Goal: Information Seeking & Learning: Learn about a topic

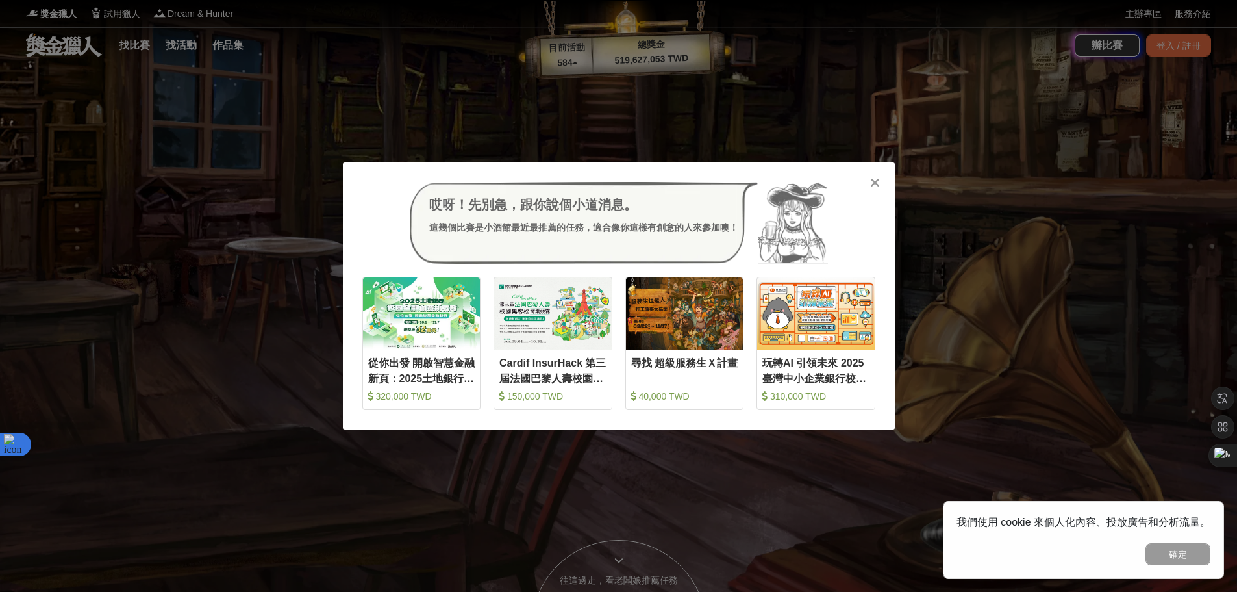
click at [872, 184] on div at bounding box center [875, 181] width 13 height 13
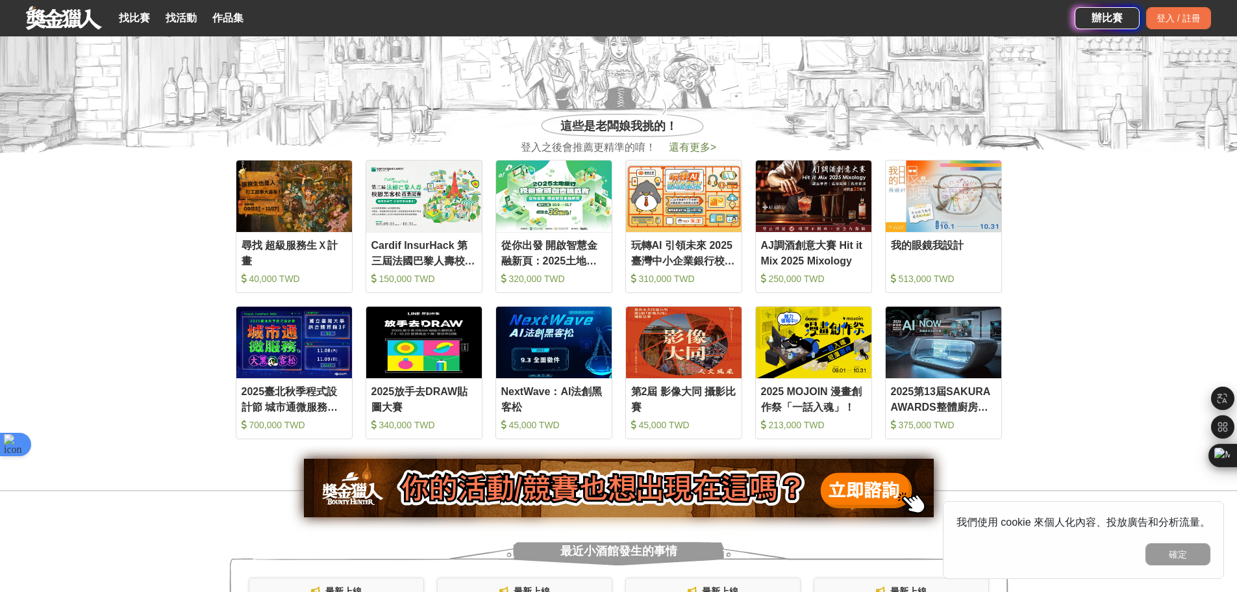
scroll to position [585, 0]
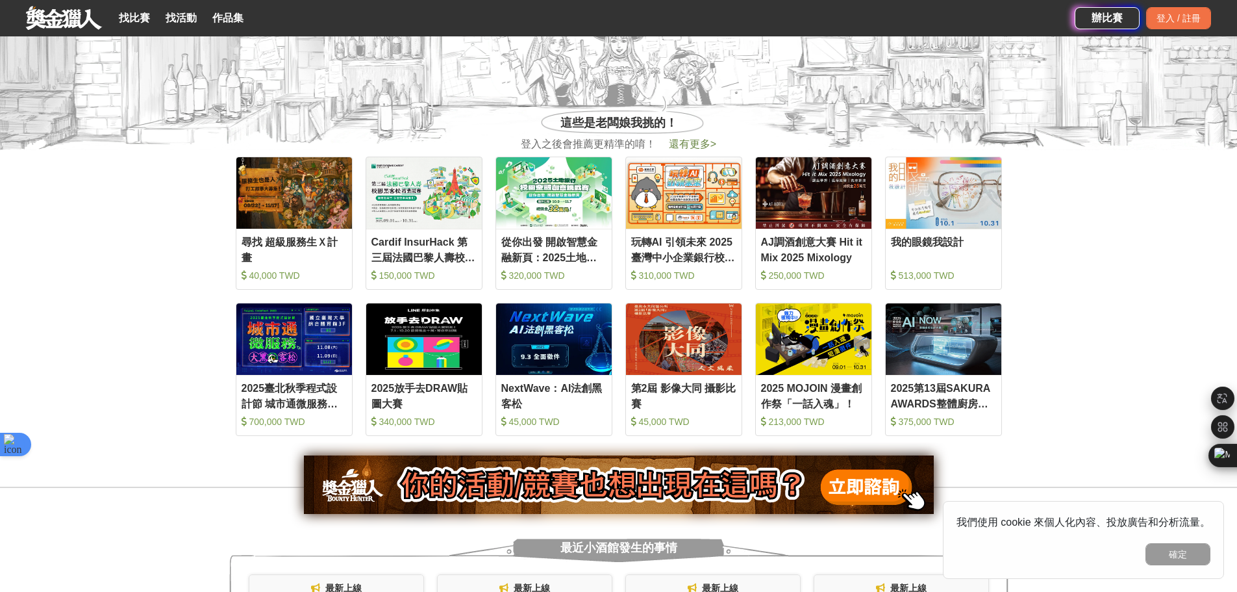
click at [416, 218] on img at bounding box center [424, 192] width 116 height 71
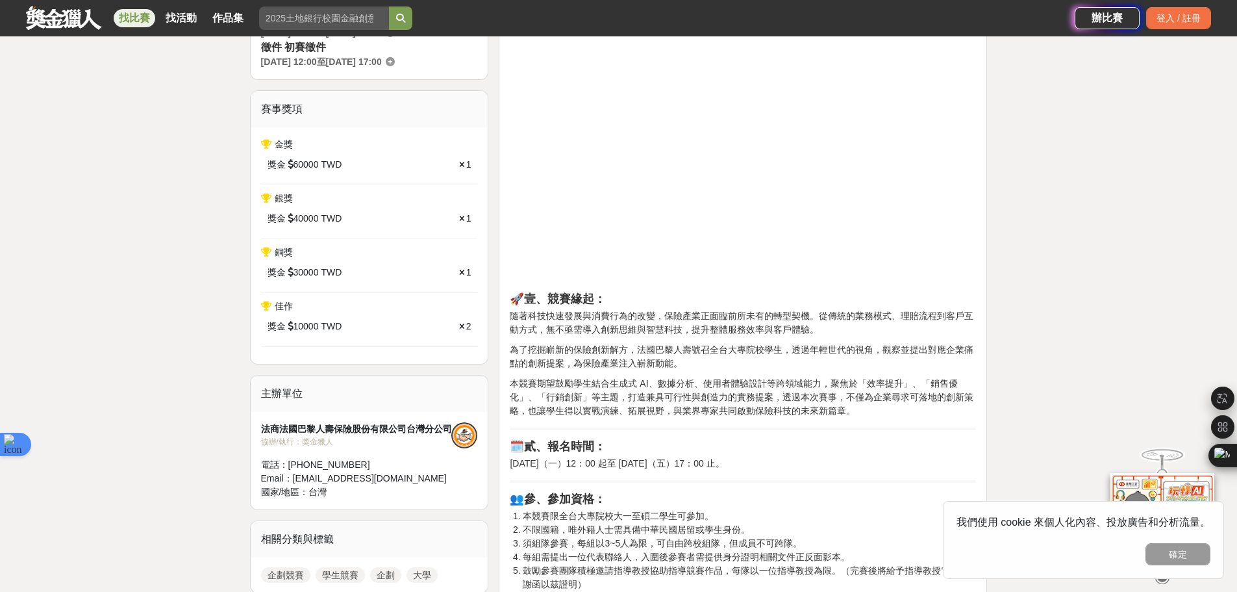
scroll to position [455, 0]
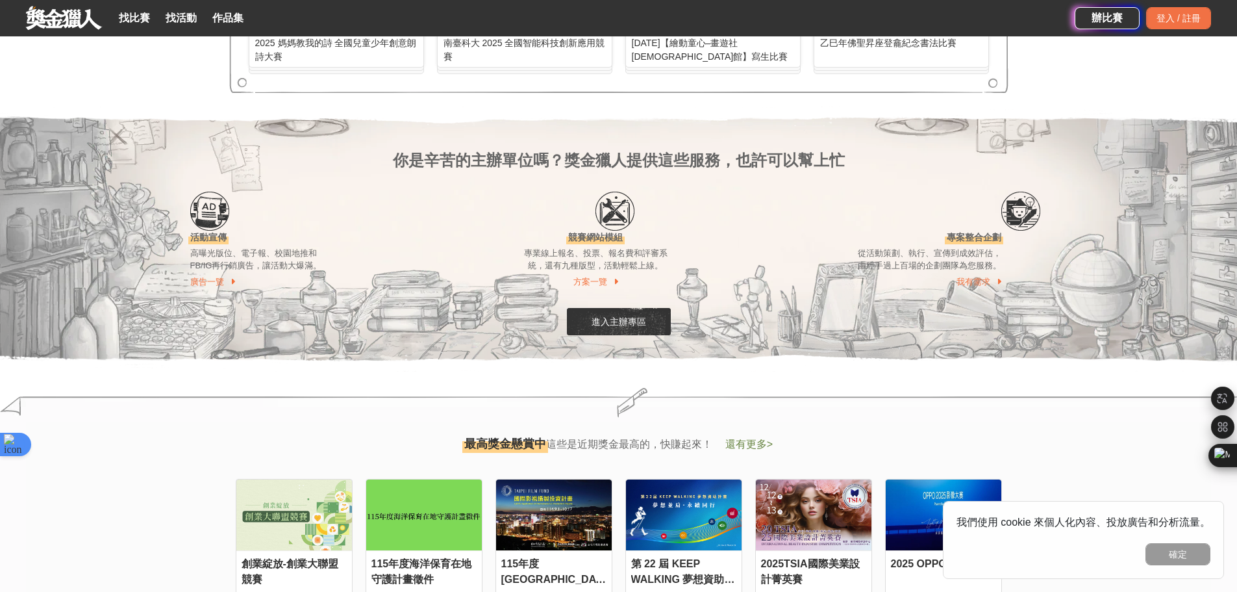
scroll to position [1429, 0]
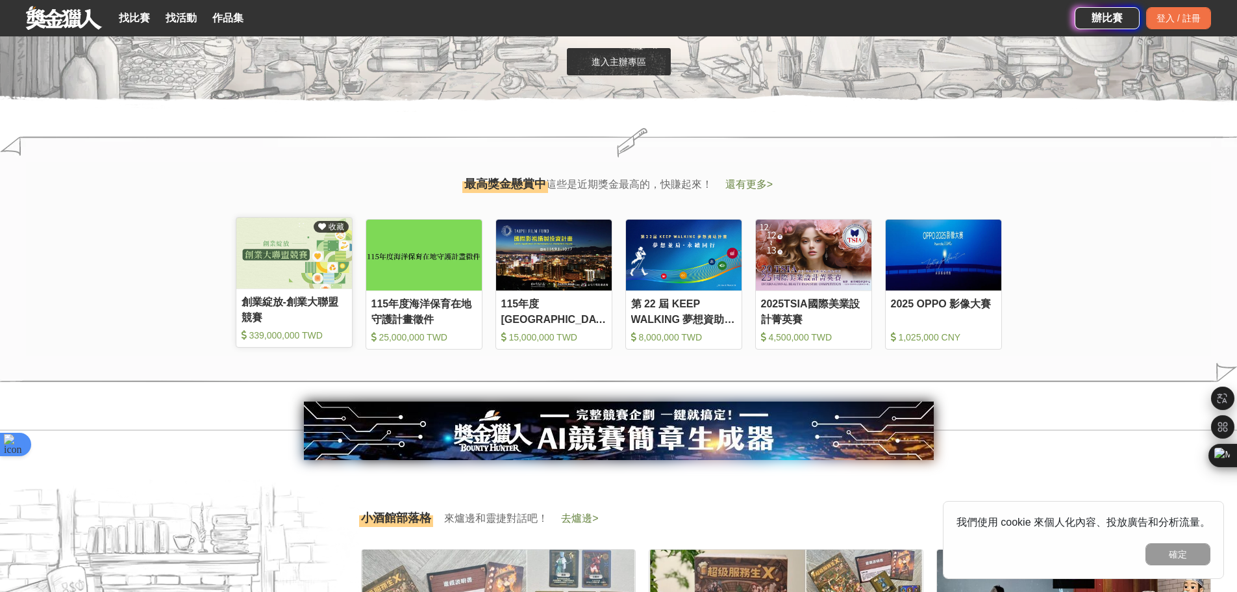
click at [283, 310] on div "創業綻放-創業大聯盟競賽" at bounding box center [294, 308] width 105 height 29
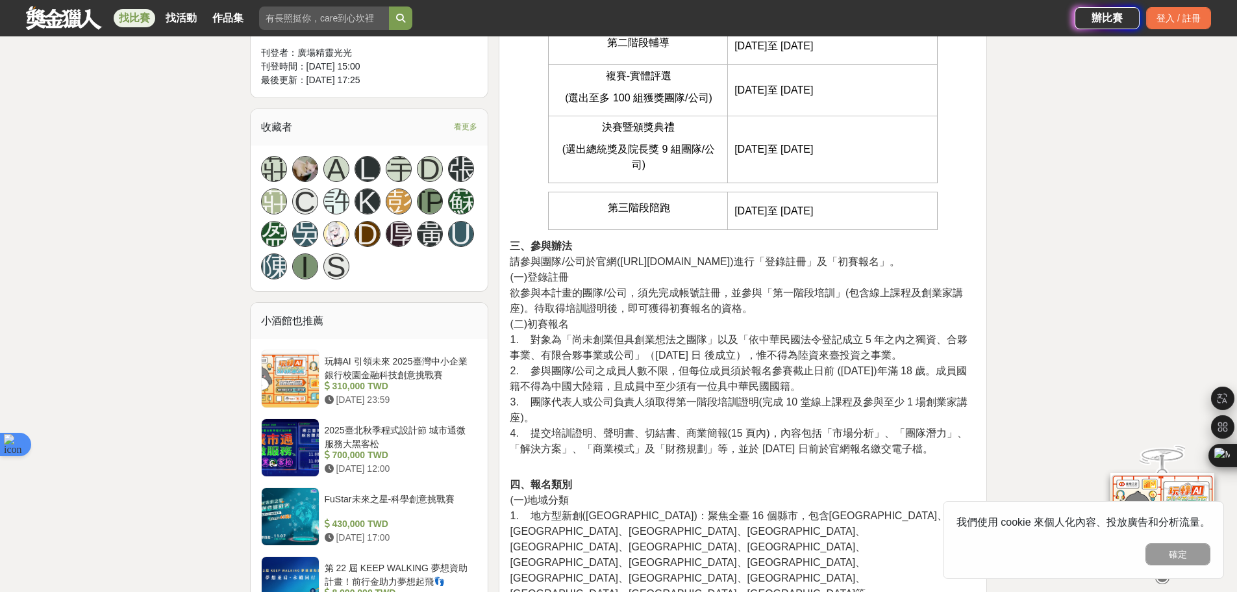
scroll to position [909, 0]
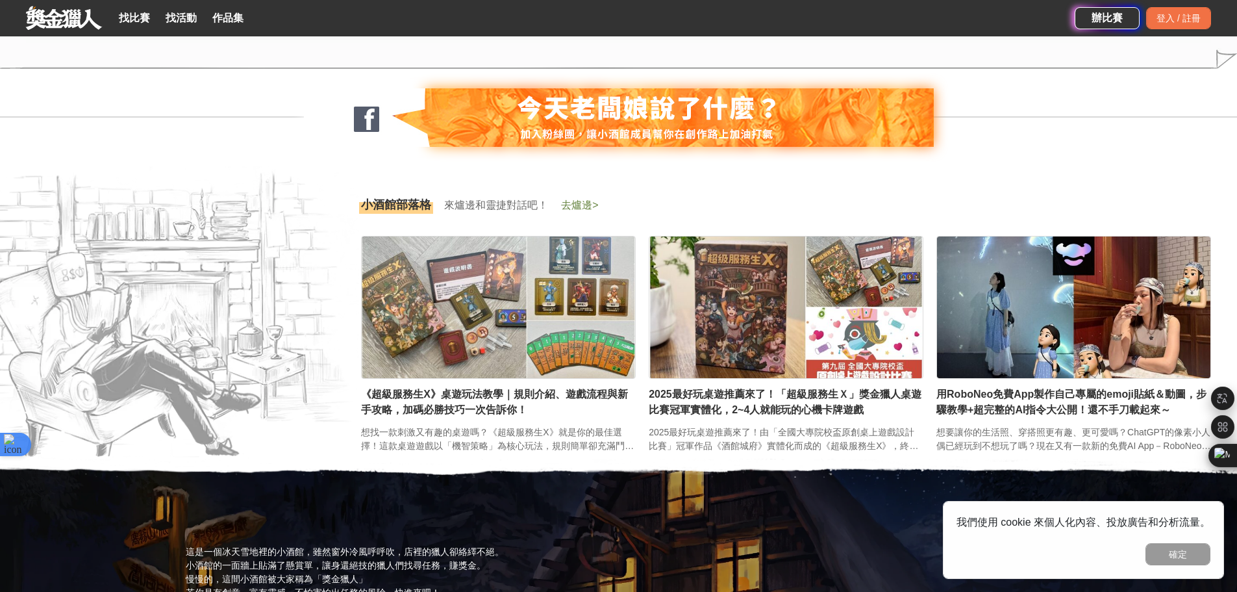
scroll to position [1884, 0]
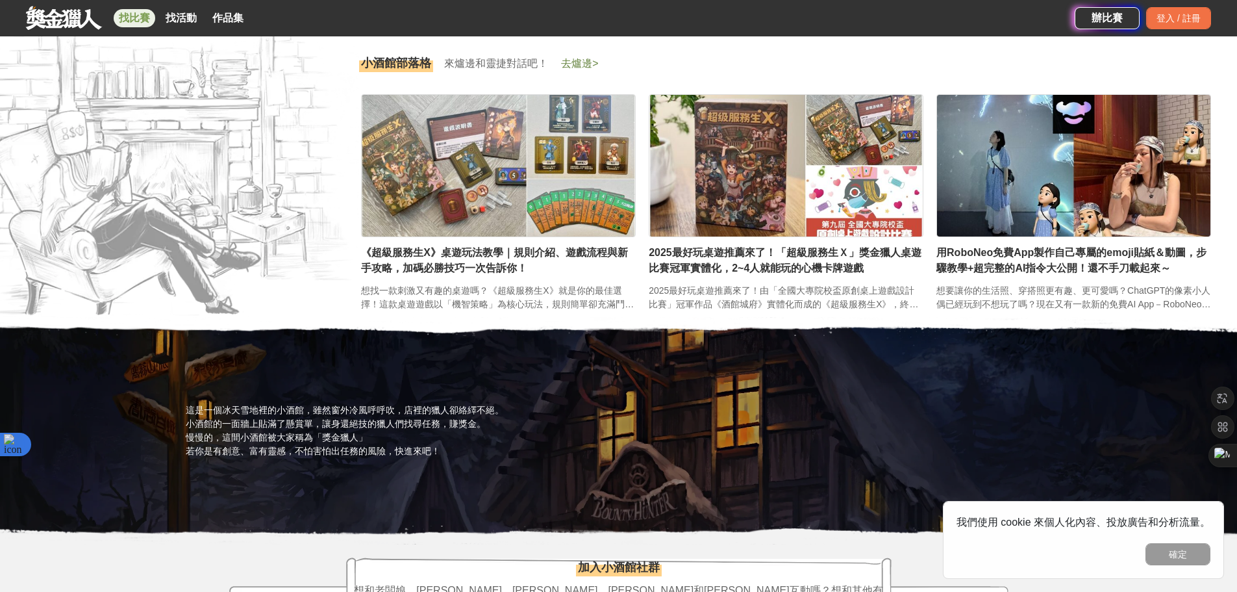
click at [133, 13] on link "找比賽" at bounding box center [135, 18] width 42 height 18
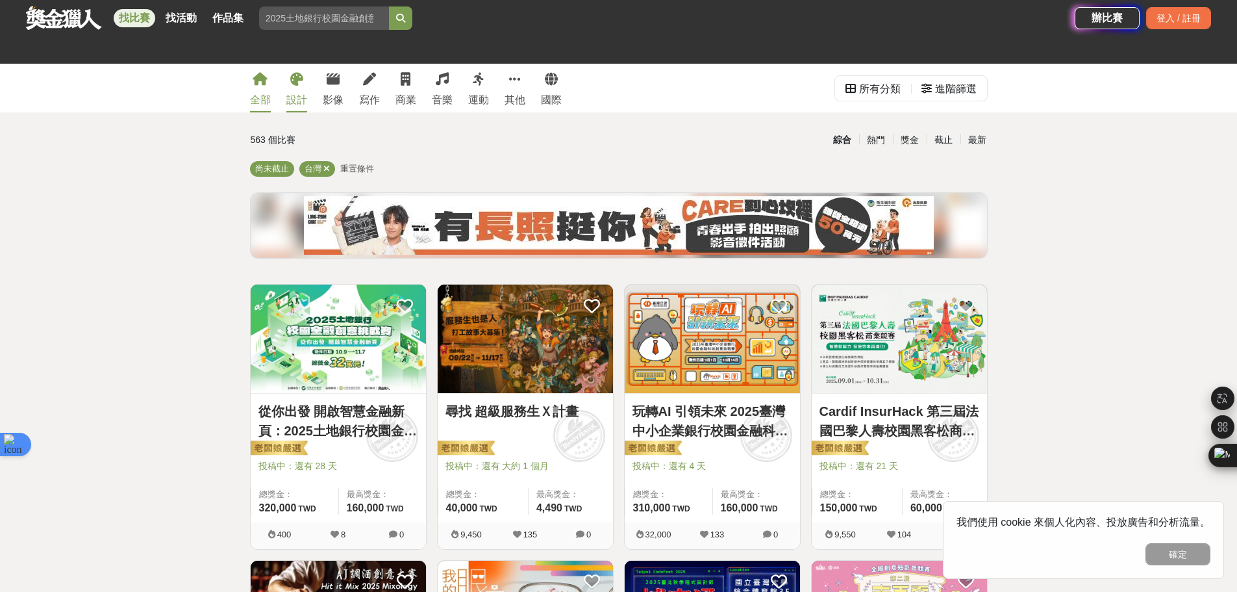
click at [289, 90] on link "設計" at bounding box center [296, 88] width 21 height 49
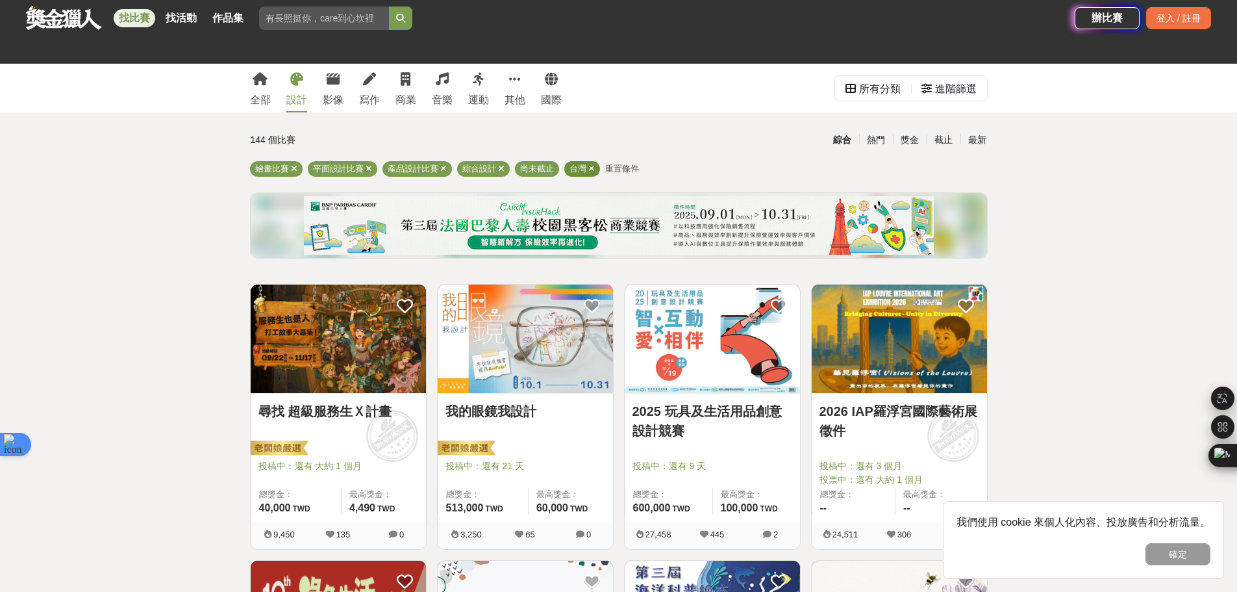
click at [592, 168] on icon at bounding box center [592, 168] width 6 height 8
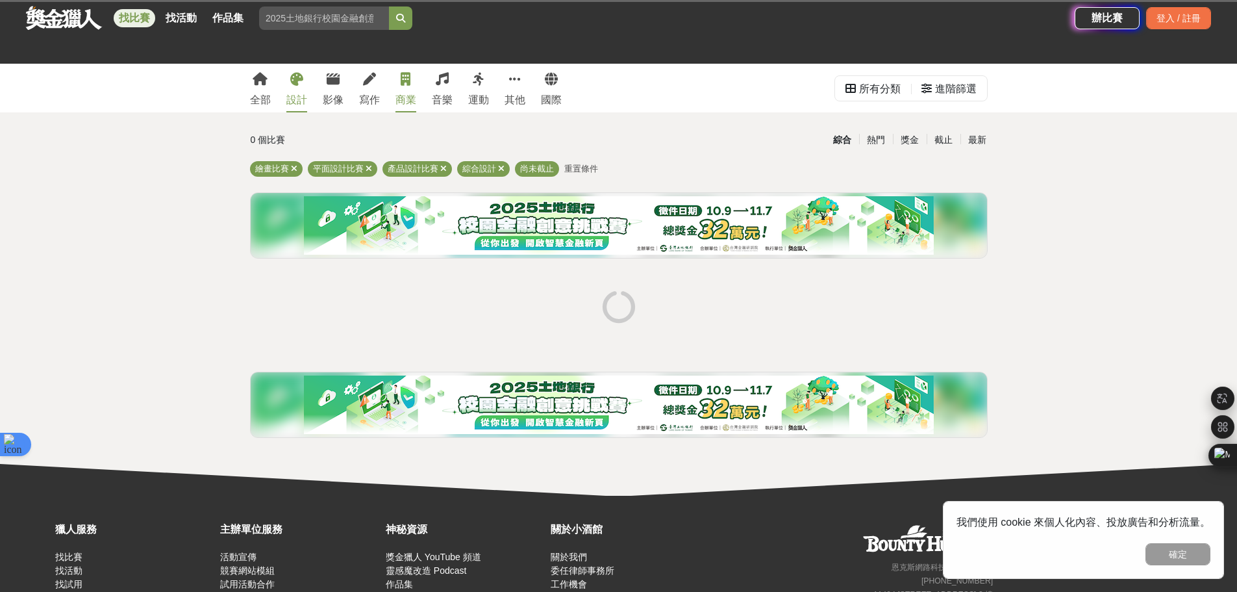
click at [401, 70] on link "商業" at bounding box center [406, 88] width 21 height 49
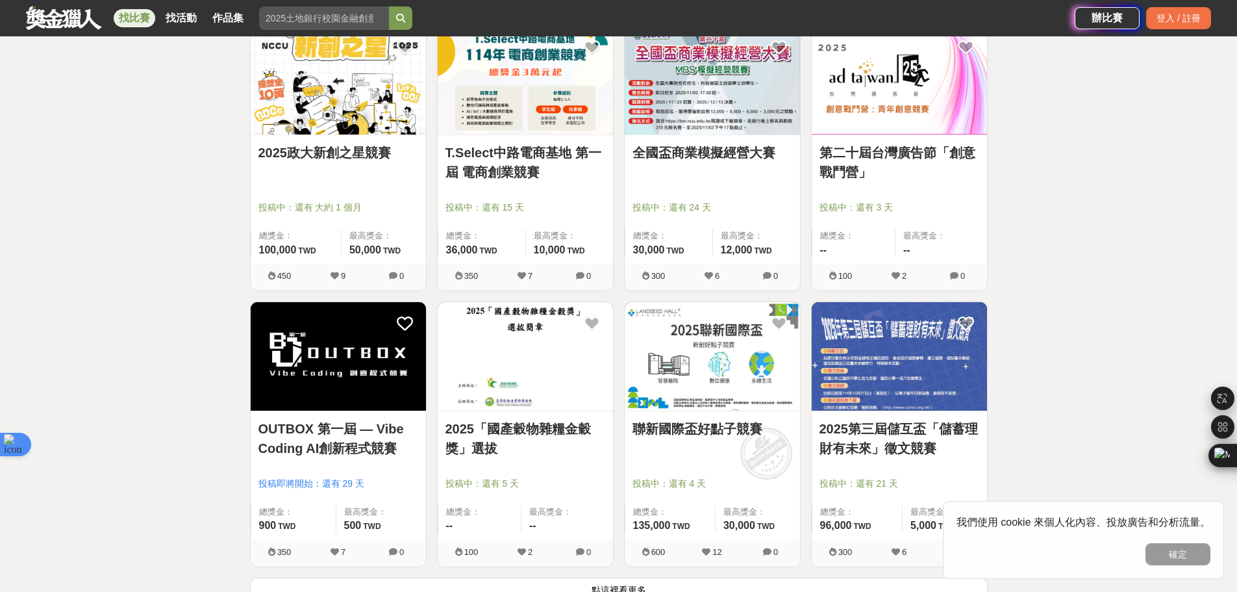
scroll to position [1494, 0]
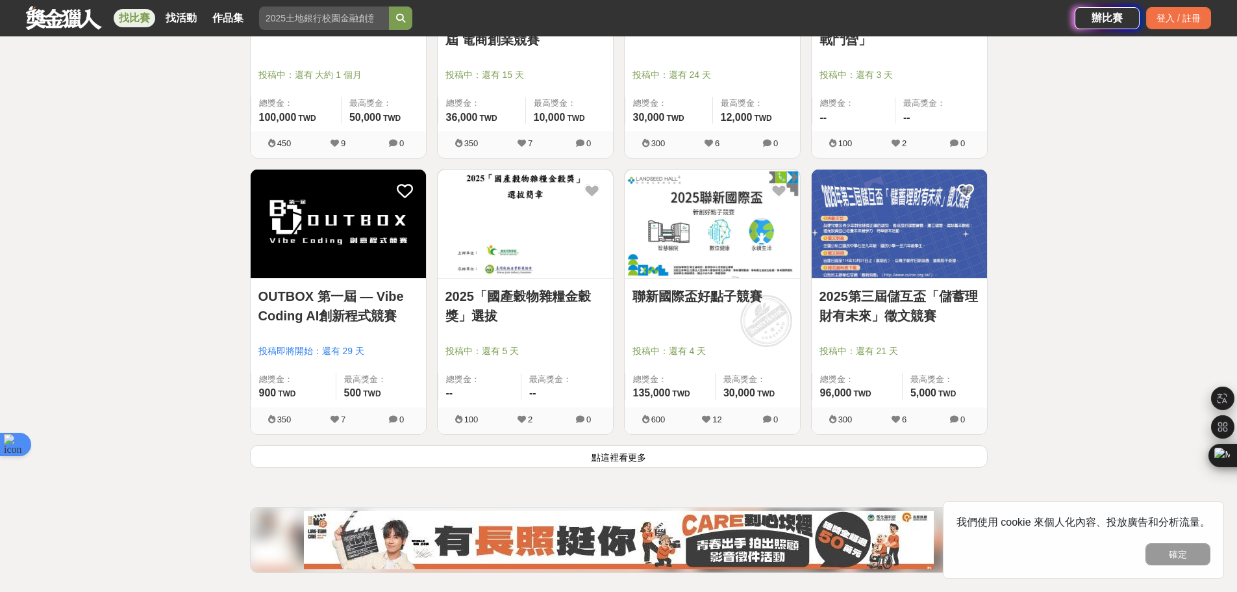
click at [474, 461] on button "點這裡看更多" at bounding box center [619, 456] width 738 height 23
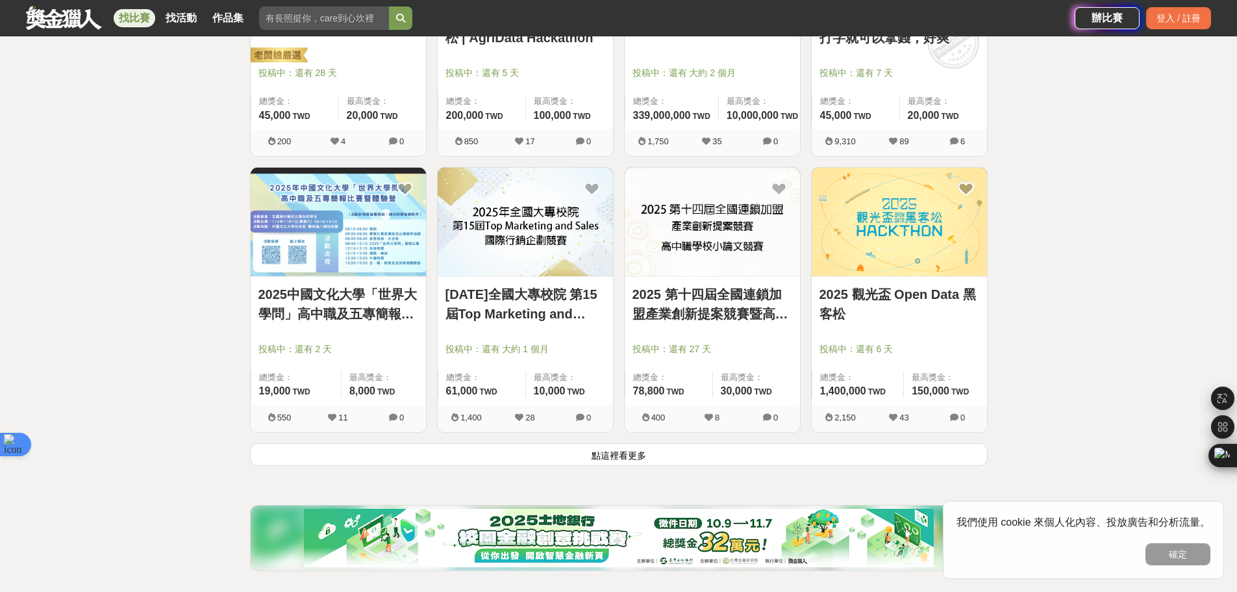
scroll to position [3183, 0]
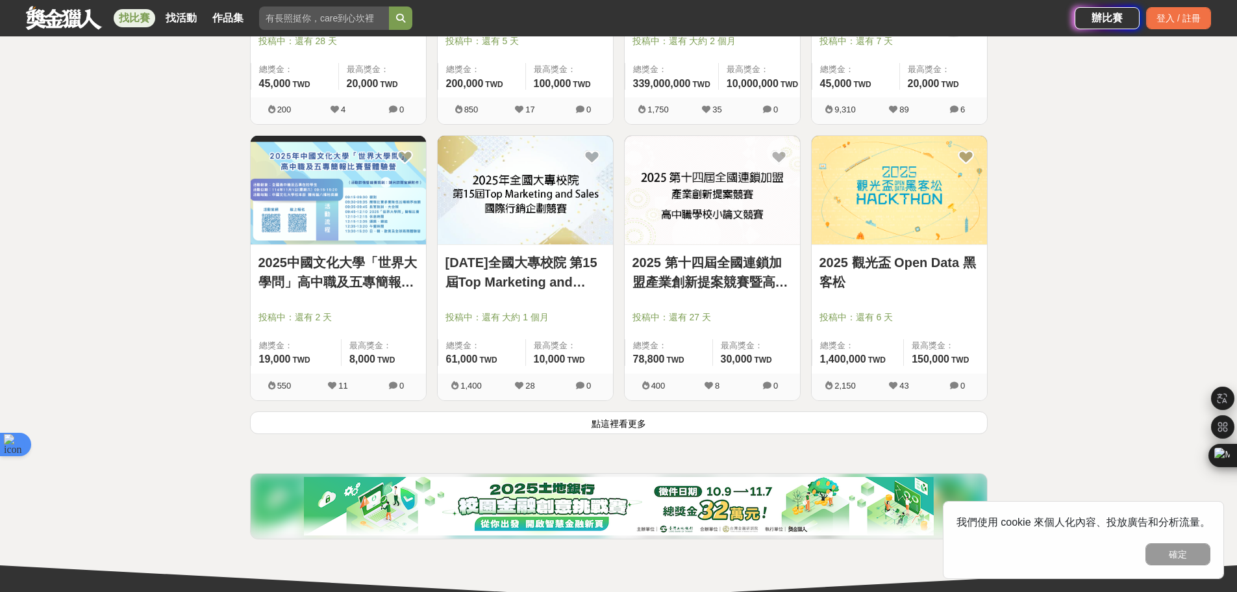
drag, startPoint x: 581, startPoint y: 423, endPoint x: 587, endPoint y: 427, distance: 7.4
click at [585, 425] on button "點這裡看更多" at bounding box center [619, 422] width 738 height 23
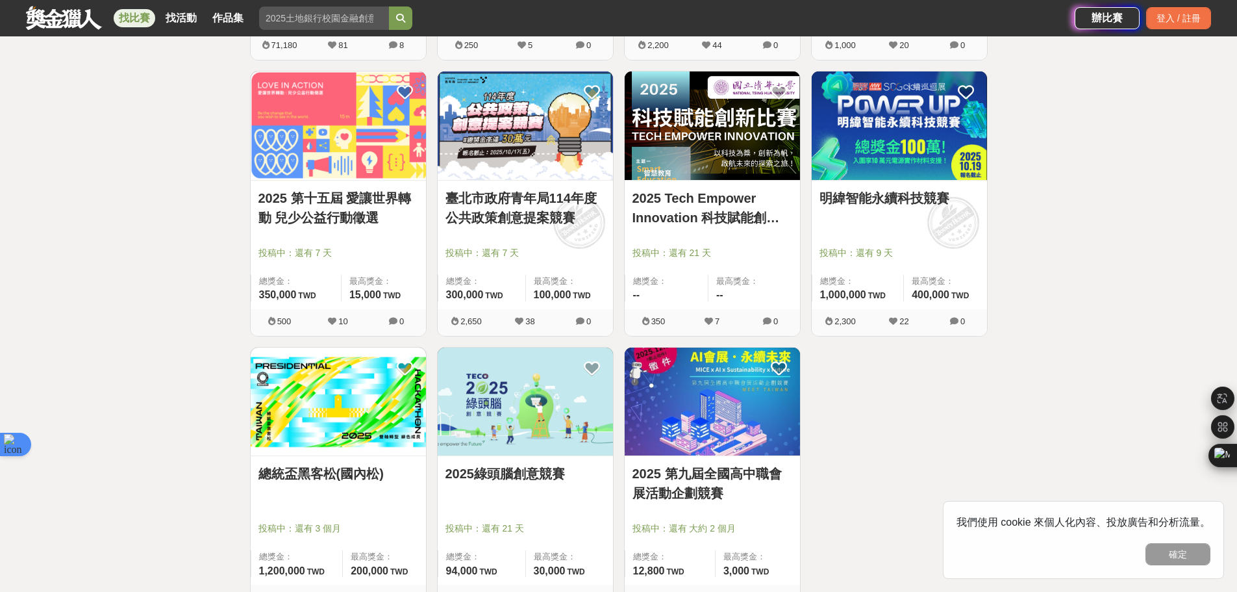
scroll to position [4157, 0]
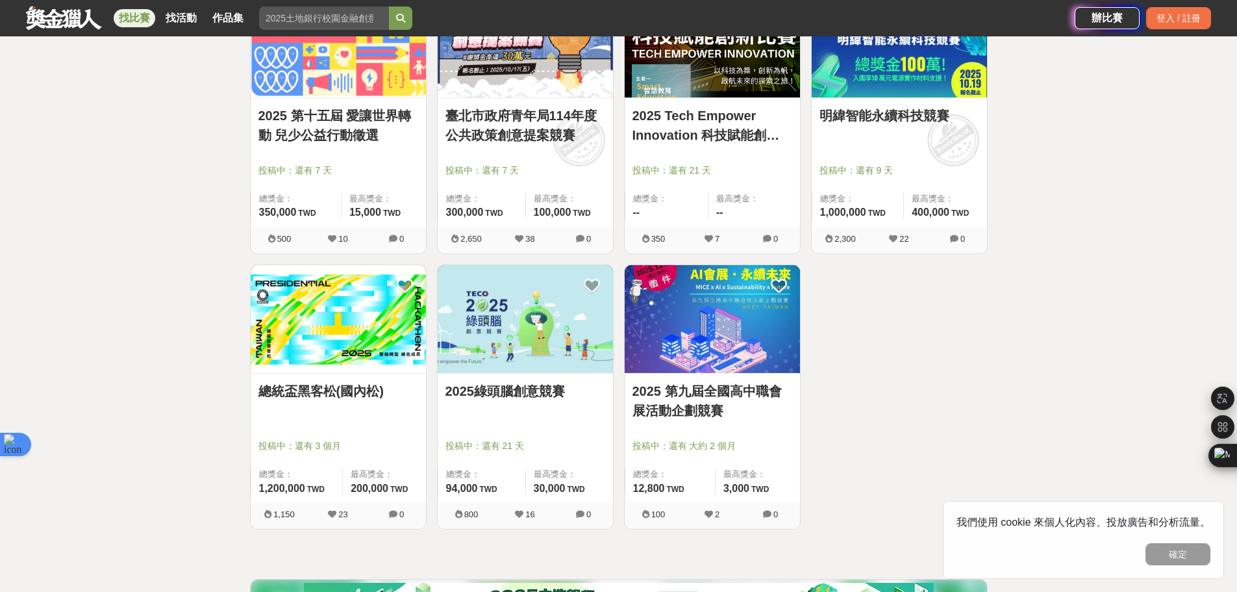
click at [332, 361] on img at bounding box center [338, 319] width 175 height 108
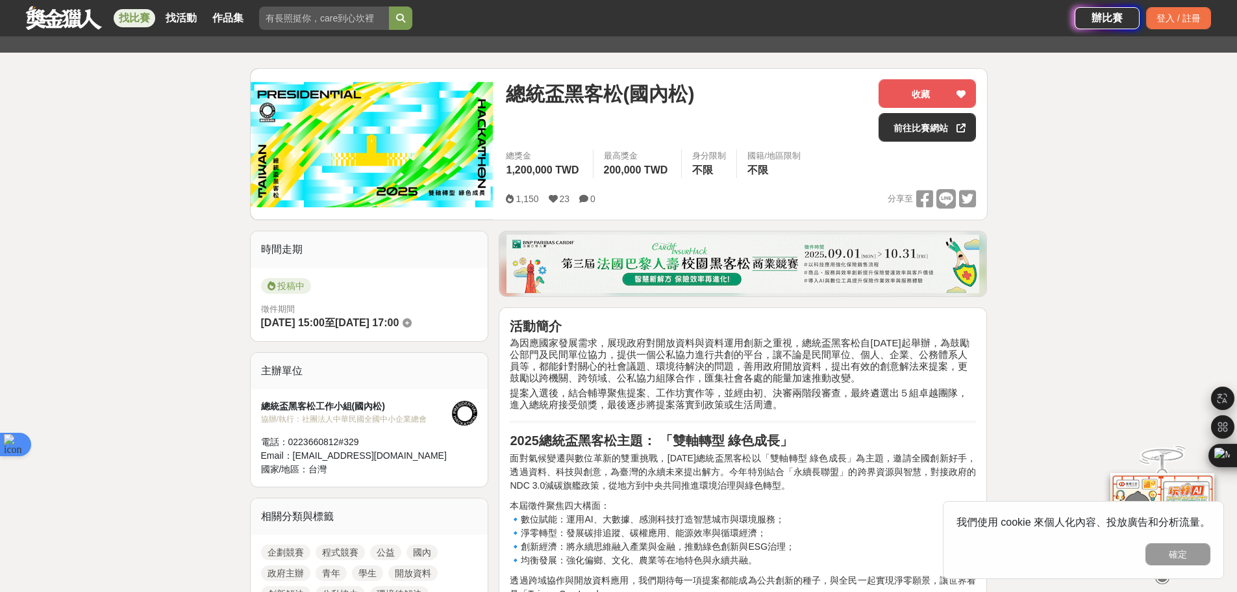
scroll to position [390, 0]
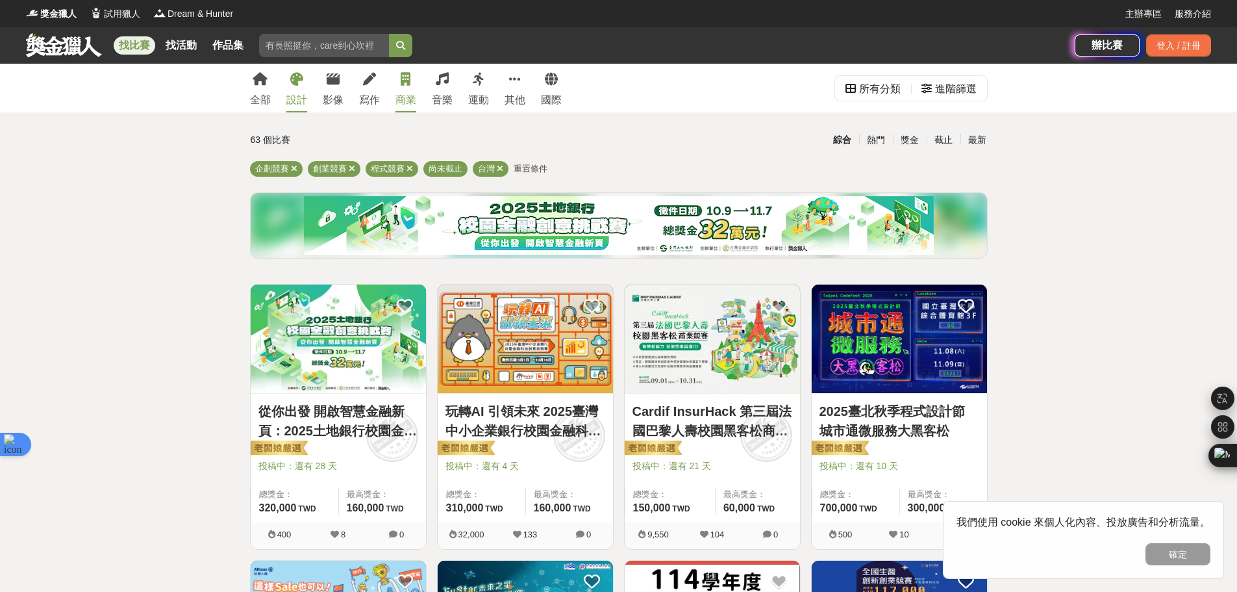
click at [300, 81] on icon at bounding box center [296, 79] width 13 height 13
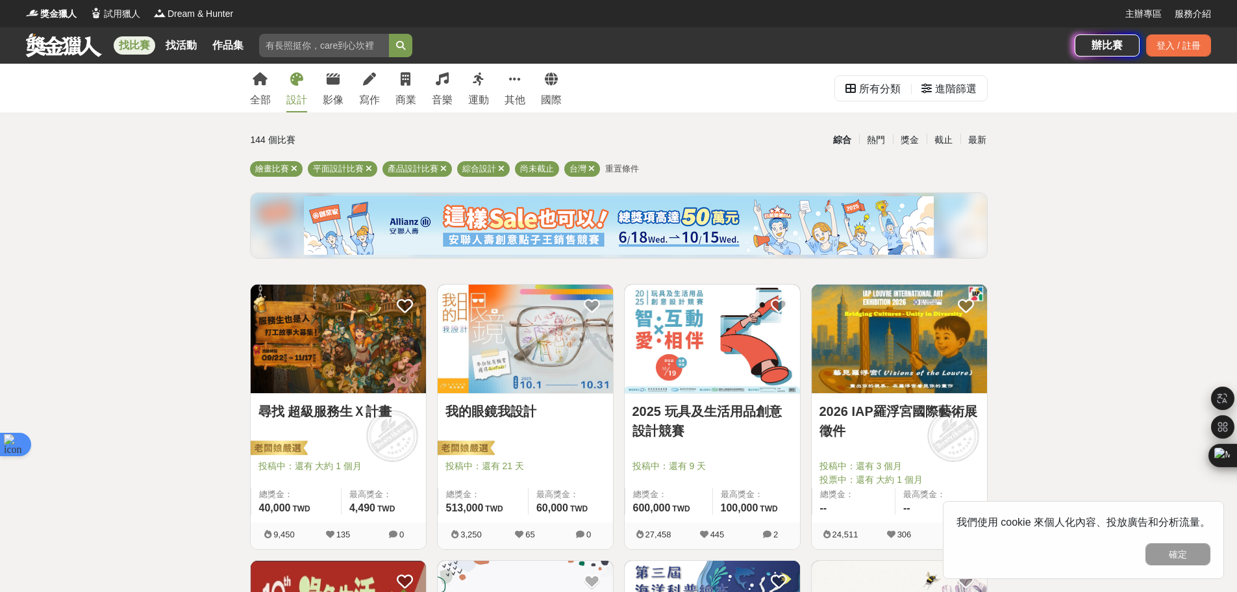
click at [760, 413] on link "2025 玩具及生活用品創意設計競賽" at bounding box center [713, 420] width 160 height 39
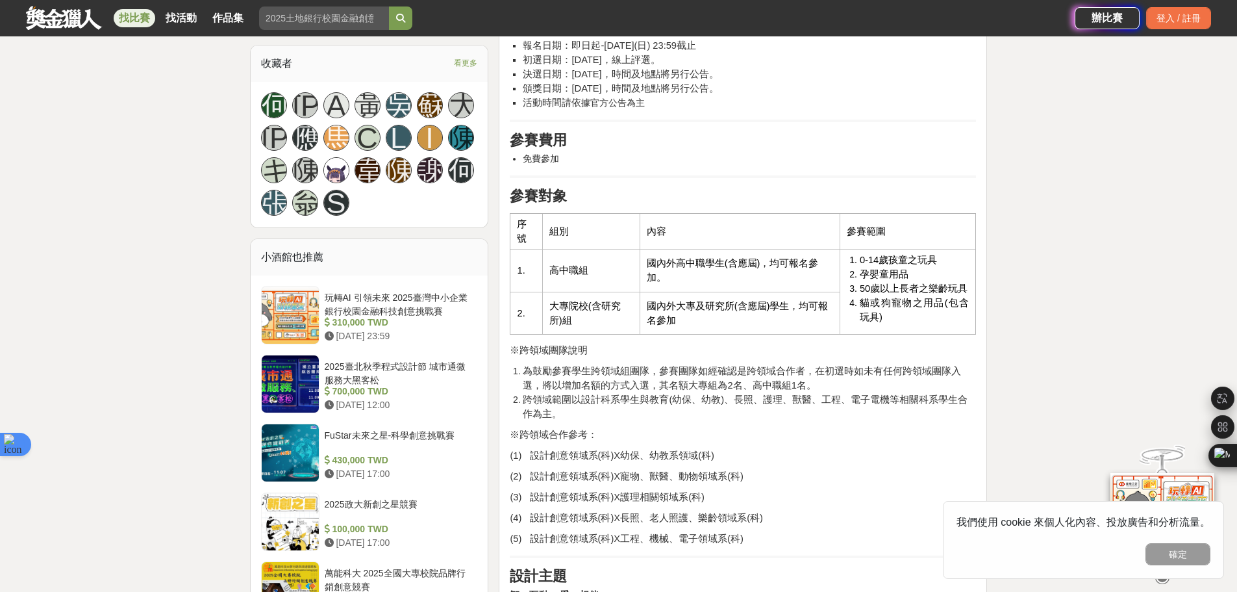
scroll to position [844, 0]
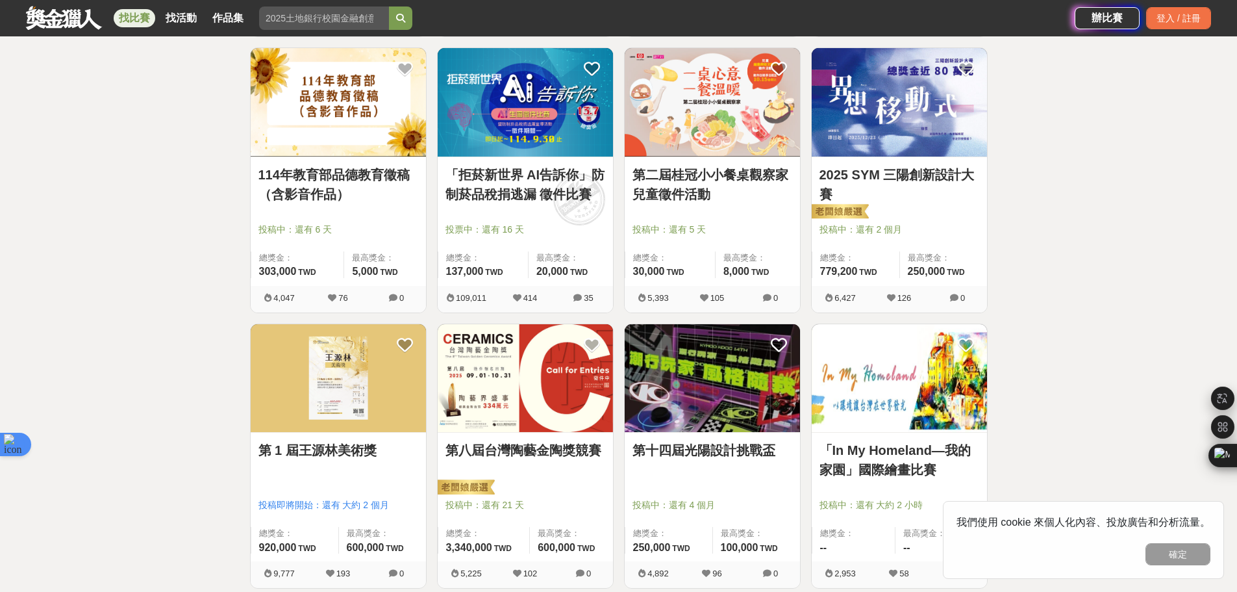
scroll to position [1104, 0]
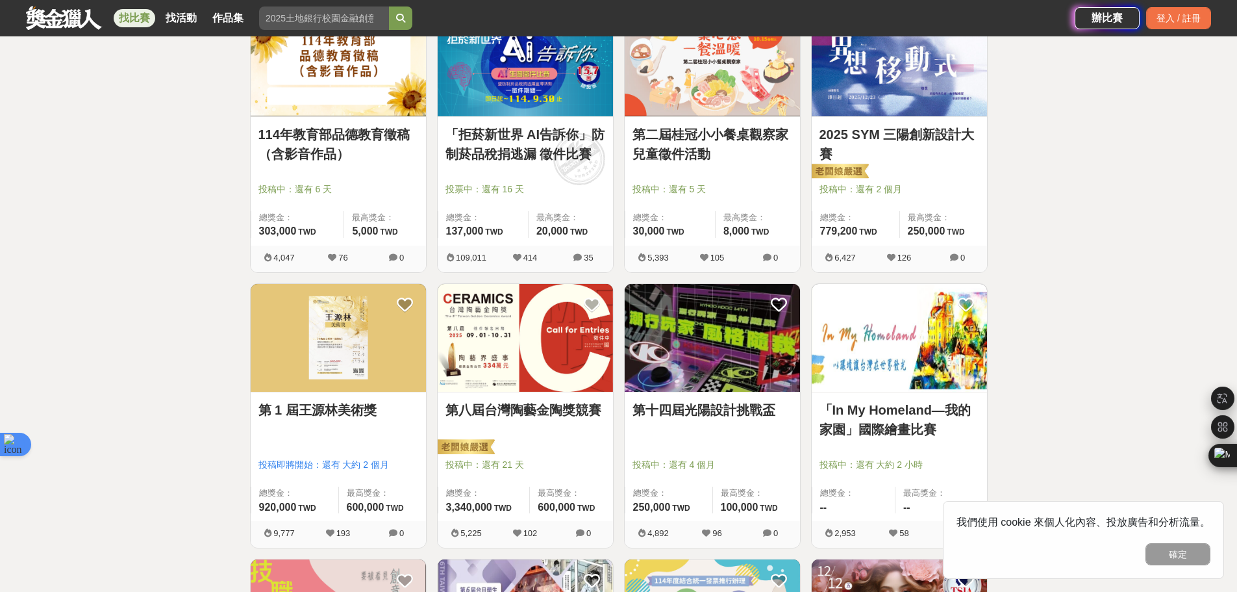
click at [713, 409] on link "第十四屆光陽設計挑戰盃" at bounding box center [713, 409] width 160 height 19
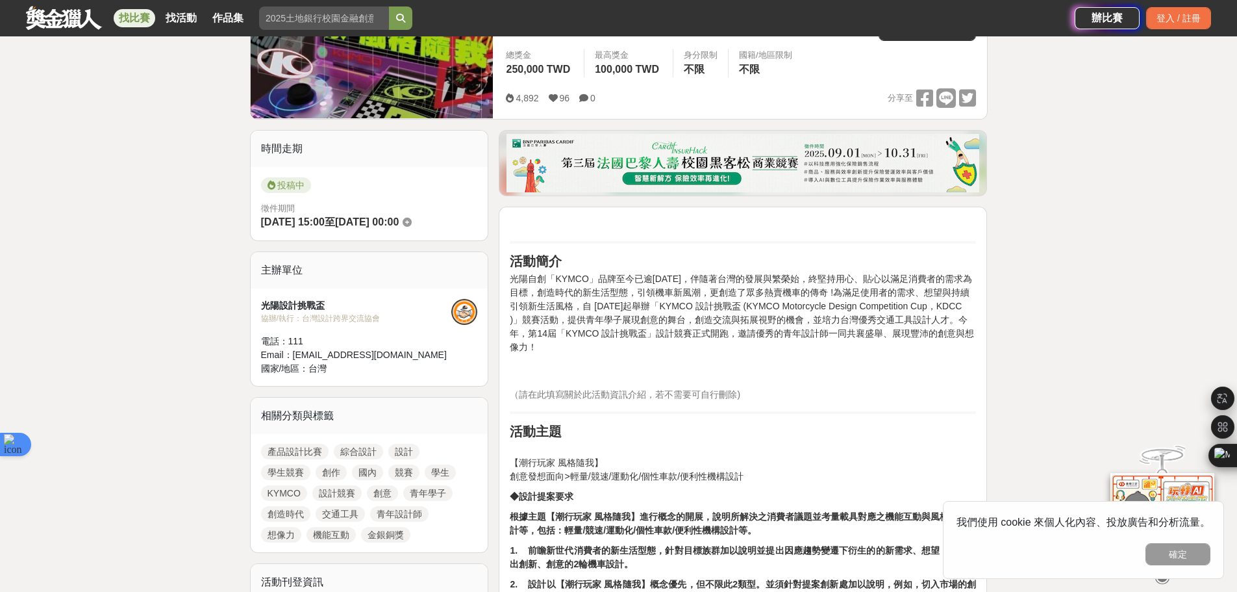
scroll to position [65, 0]
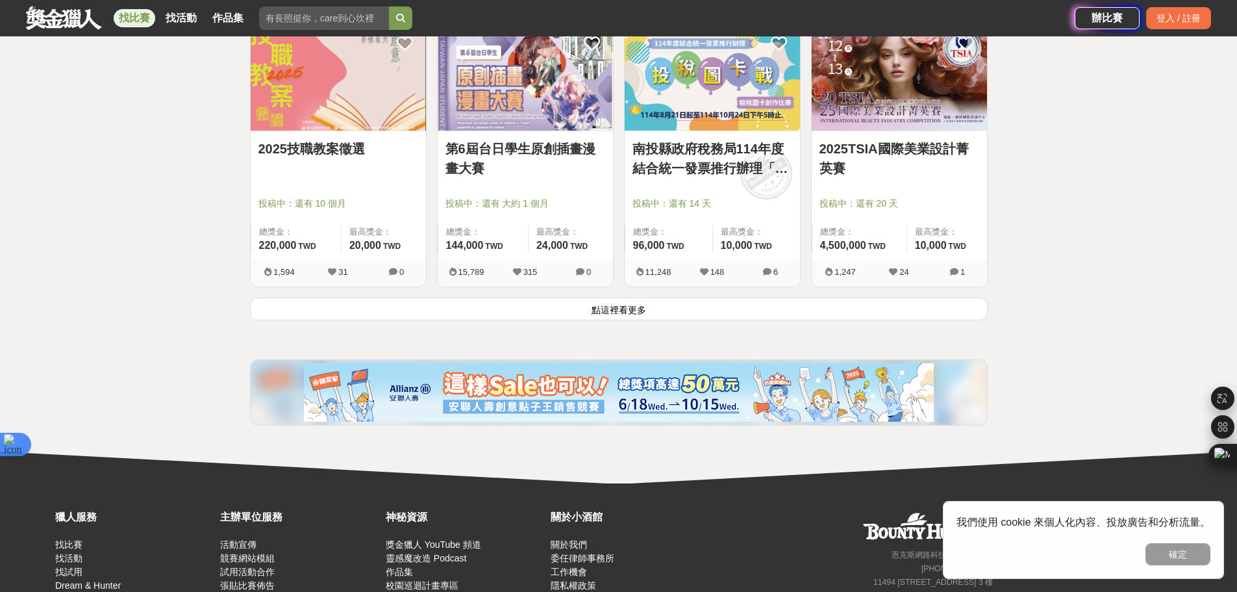
scroll to position [1689, 0]
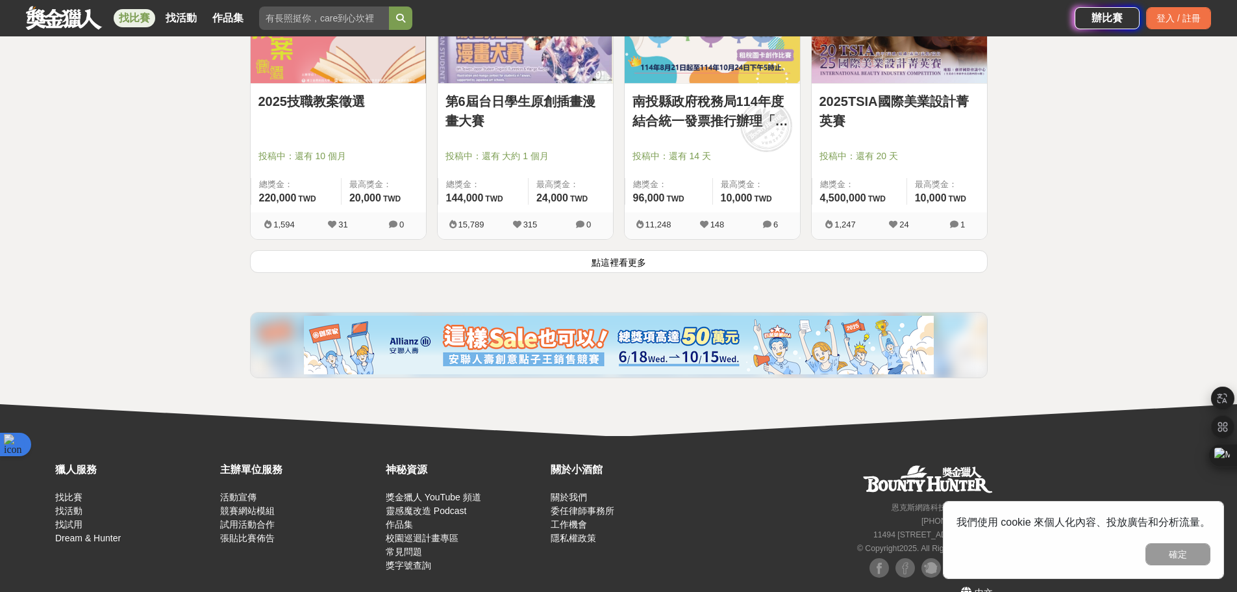
click at [587, 253] on button "點這裡看更多" at bounding box center [619, 261] width 738 height 23
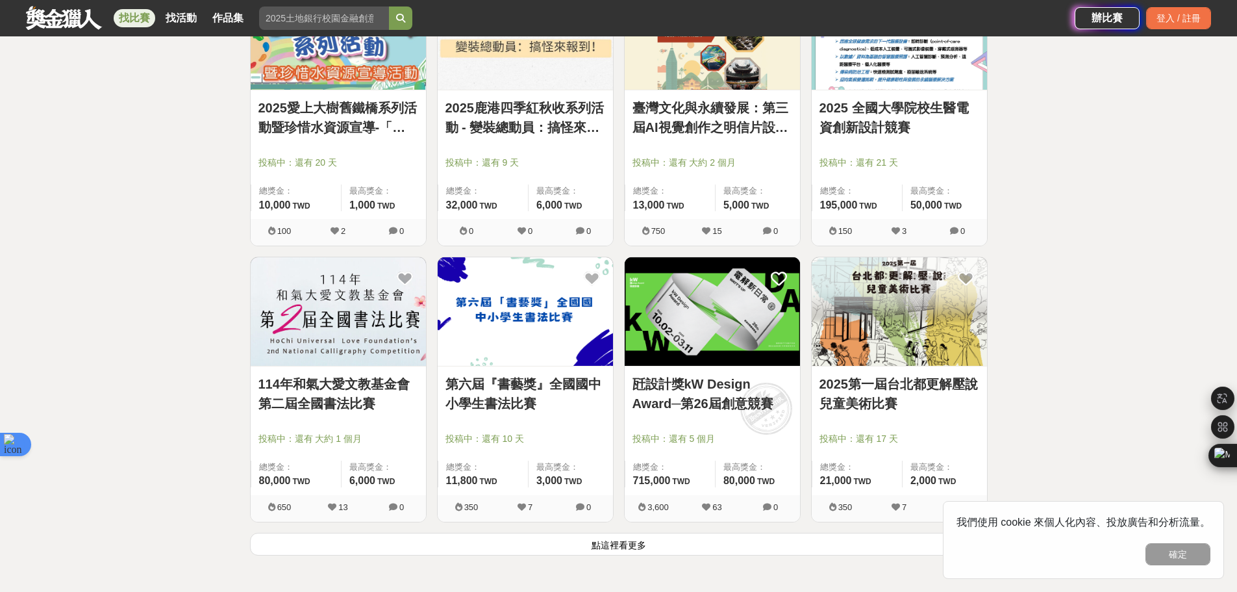
scroll to position [3183, 0]
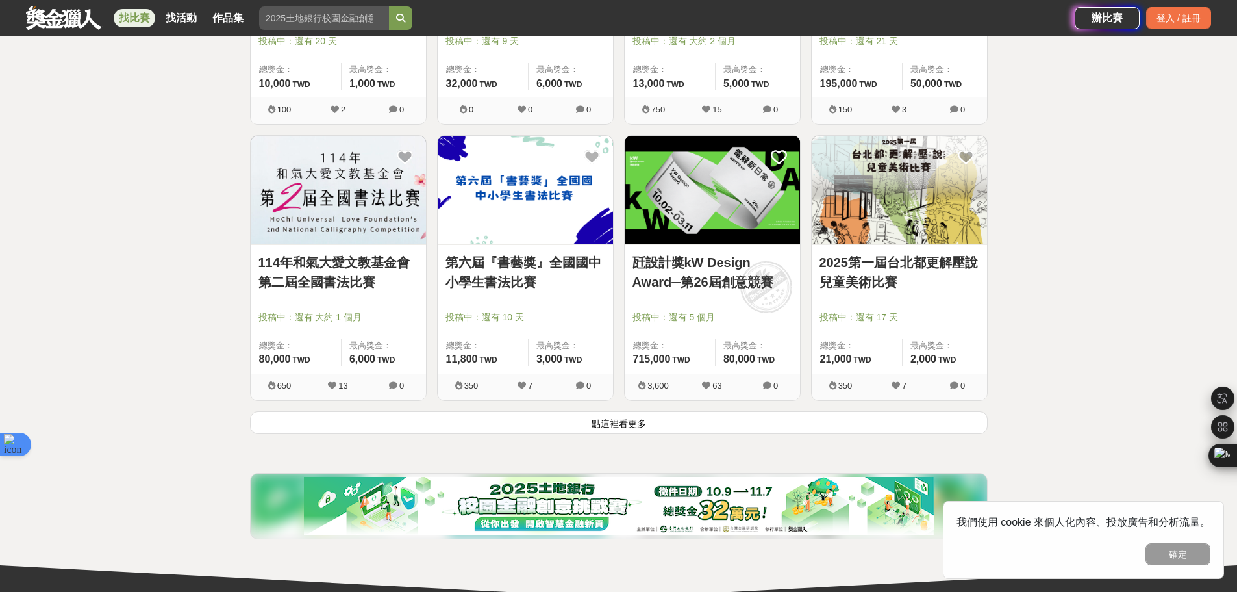
click at [545, 421] on button "點這裡看更多" at bounding box center [619, 422] width 738 height 23
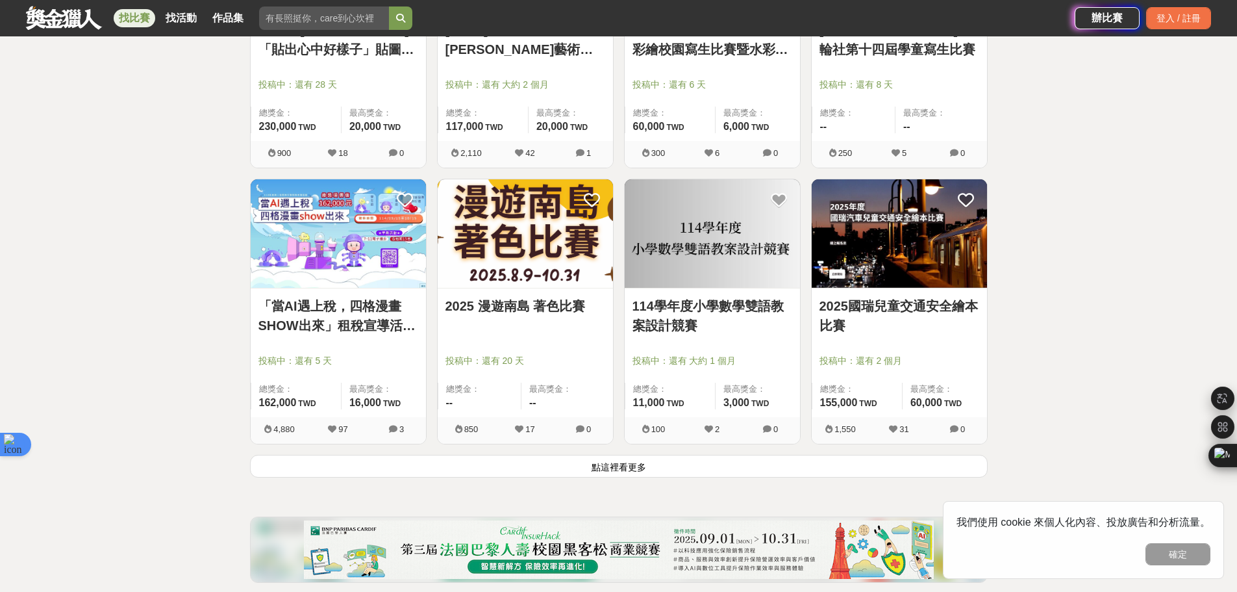
scroll to position [4807, 0]
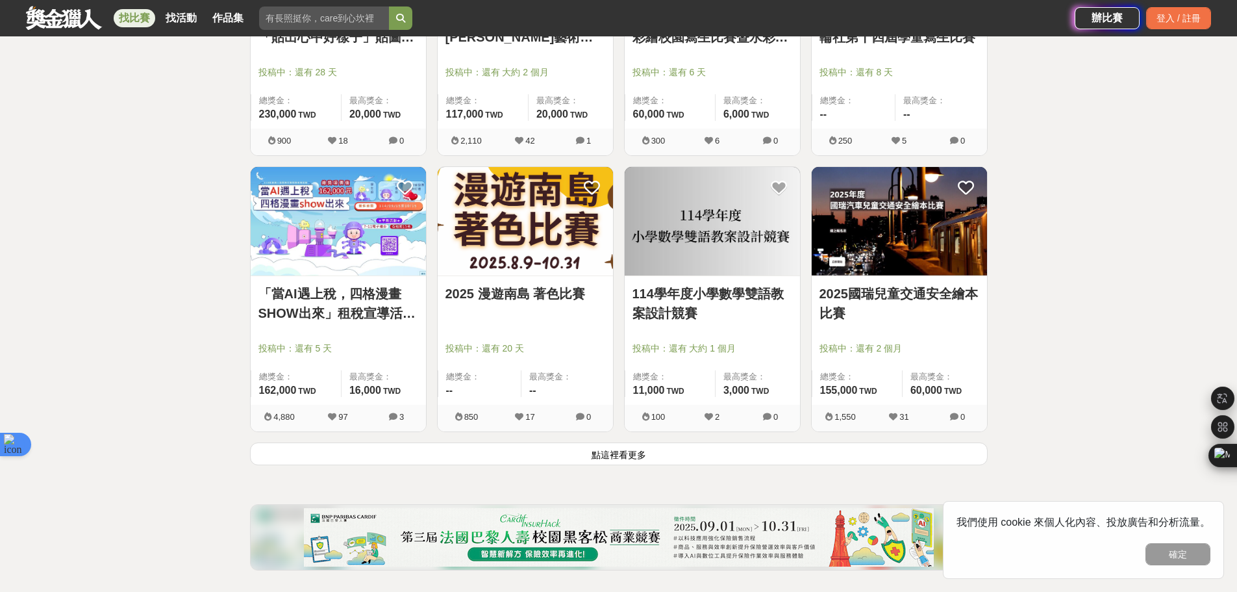
click at [722, 446] on button "點這裡看更多" at bounding box center [619, 453] width 738 height 23
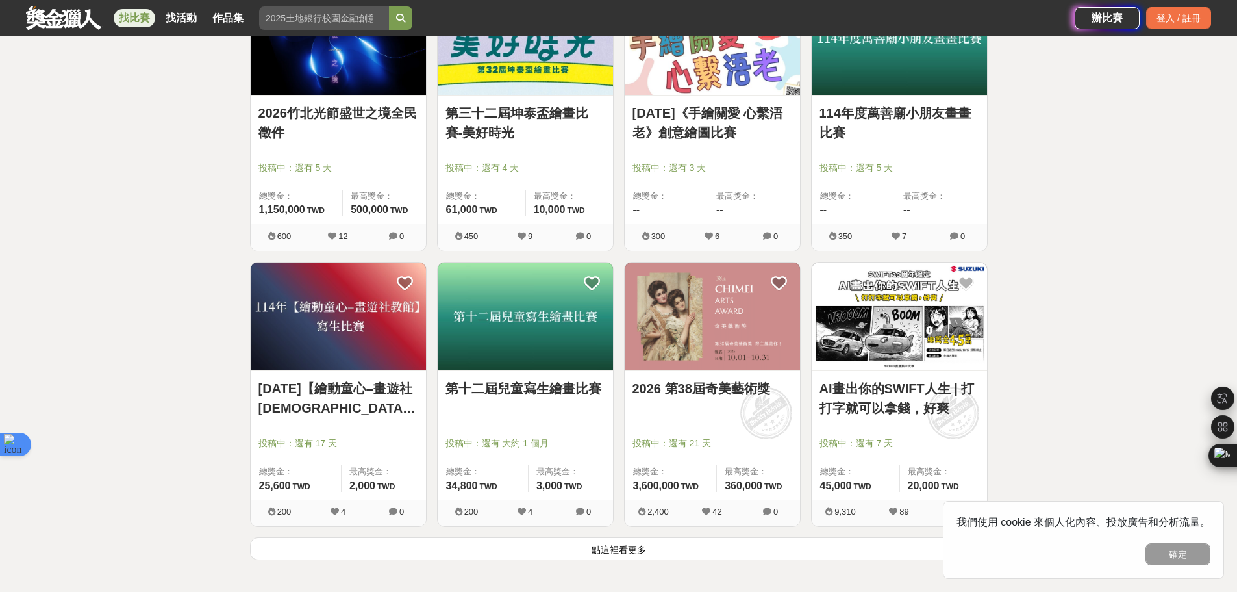
scroll to position [6561, 0]
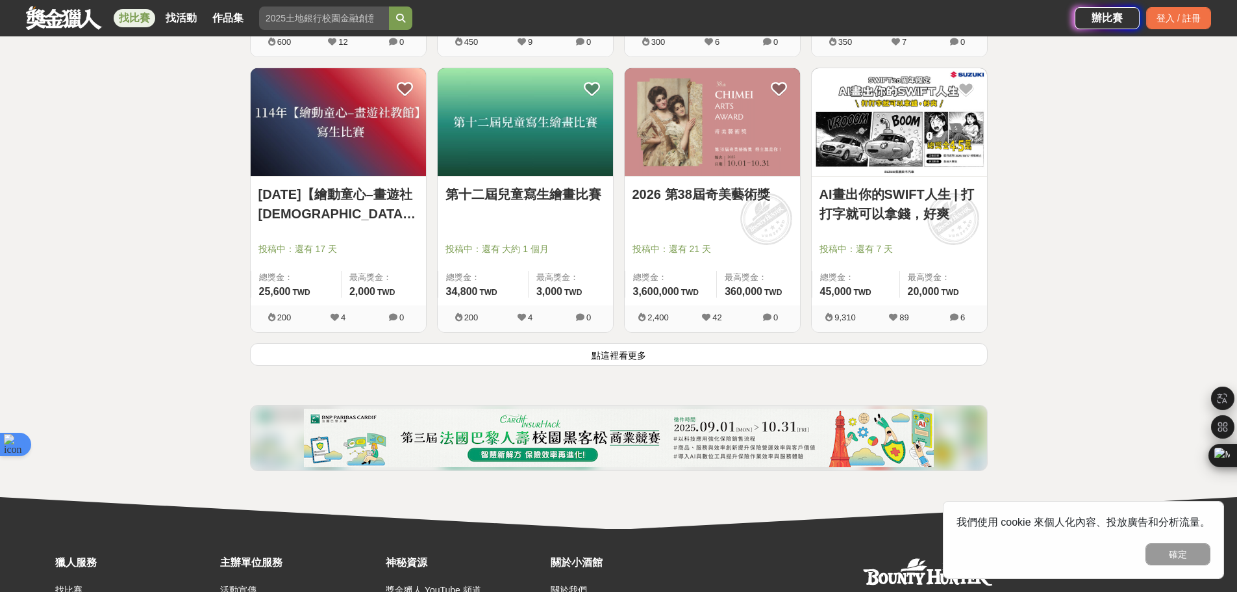
click at [336, 361] on button "點這裡看更多" at bounding box center [619, 354] width 738 height 23
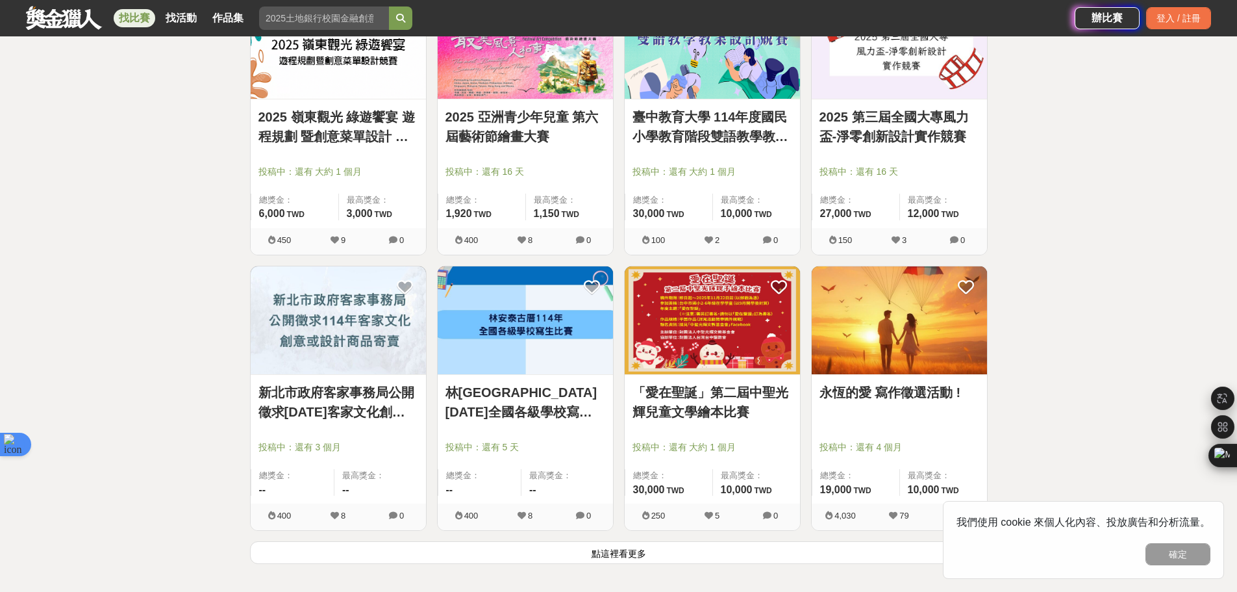
scroll to position [8185, 0]
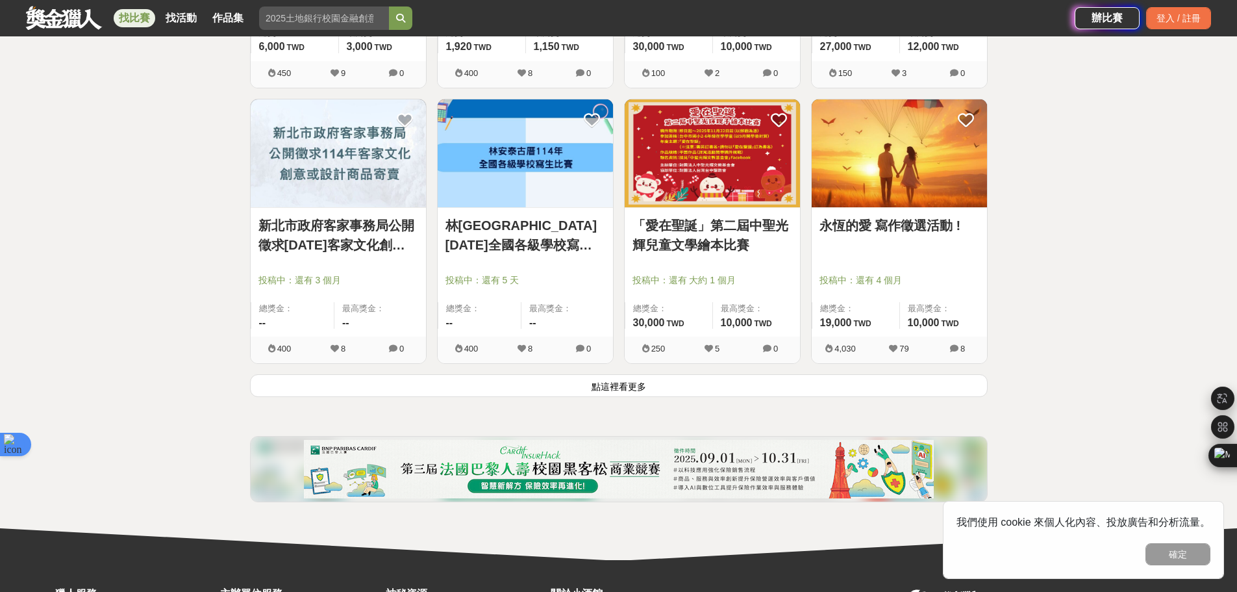
click at [691, 377] on button "點這裡看更多" at bounding box center [619, 385] width 738 height 23
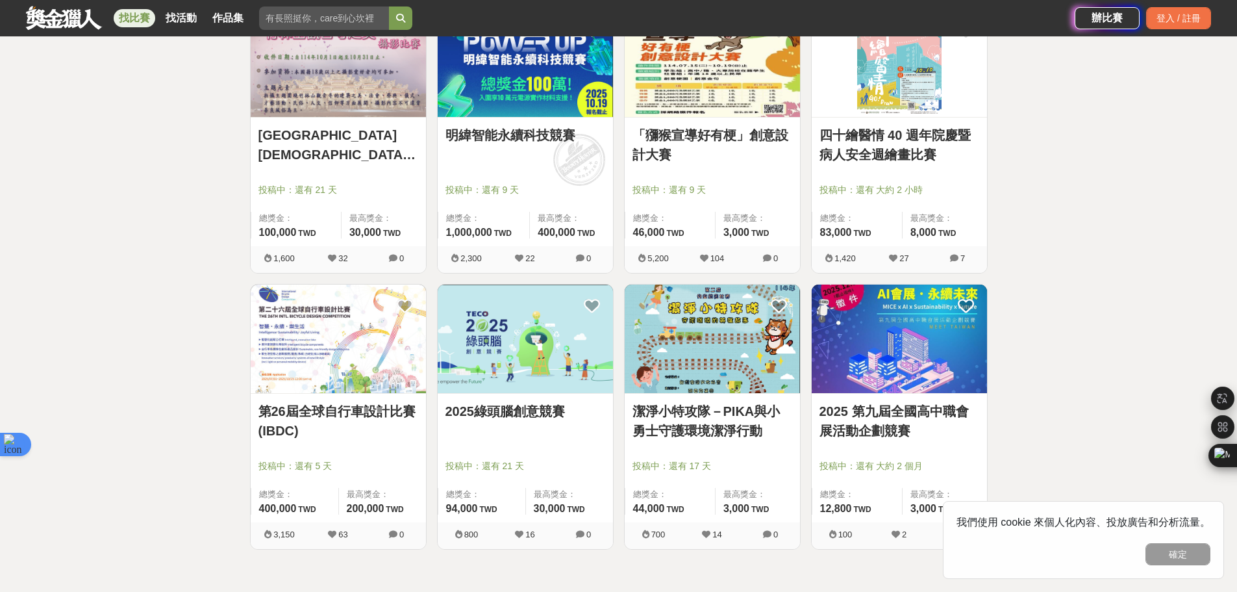
scroll to position [9809, 0]
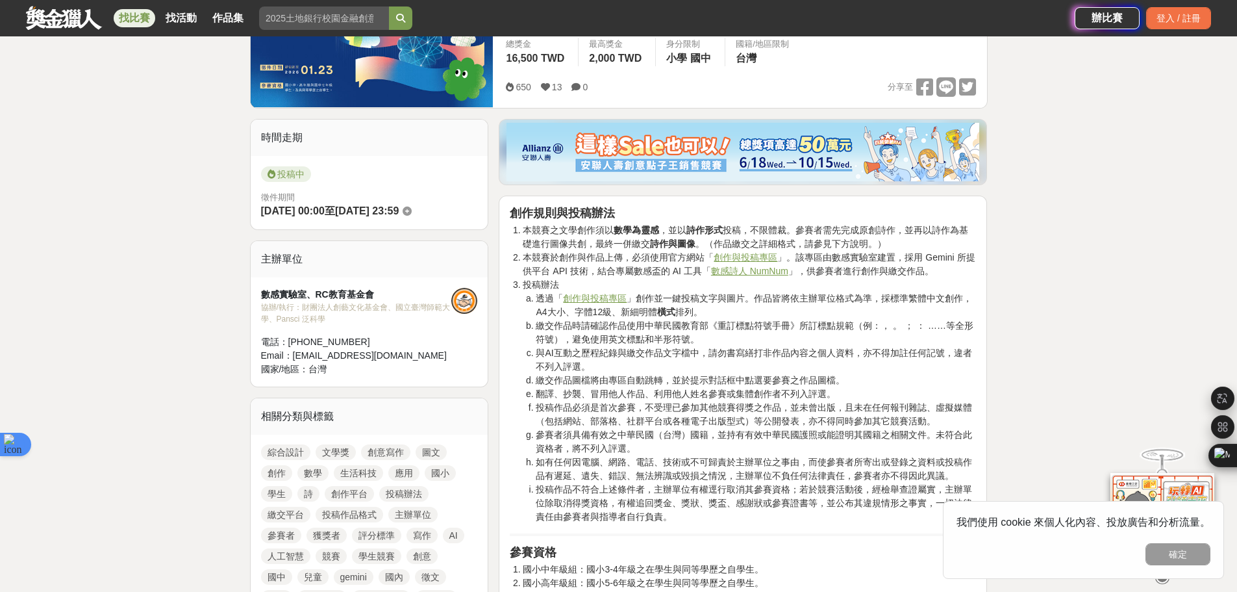
scroll to position [130, 0]
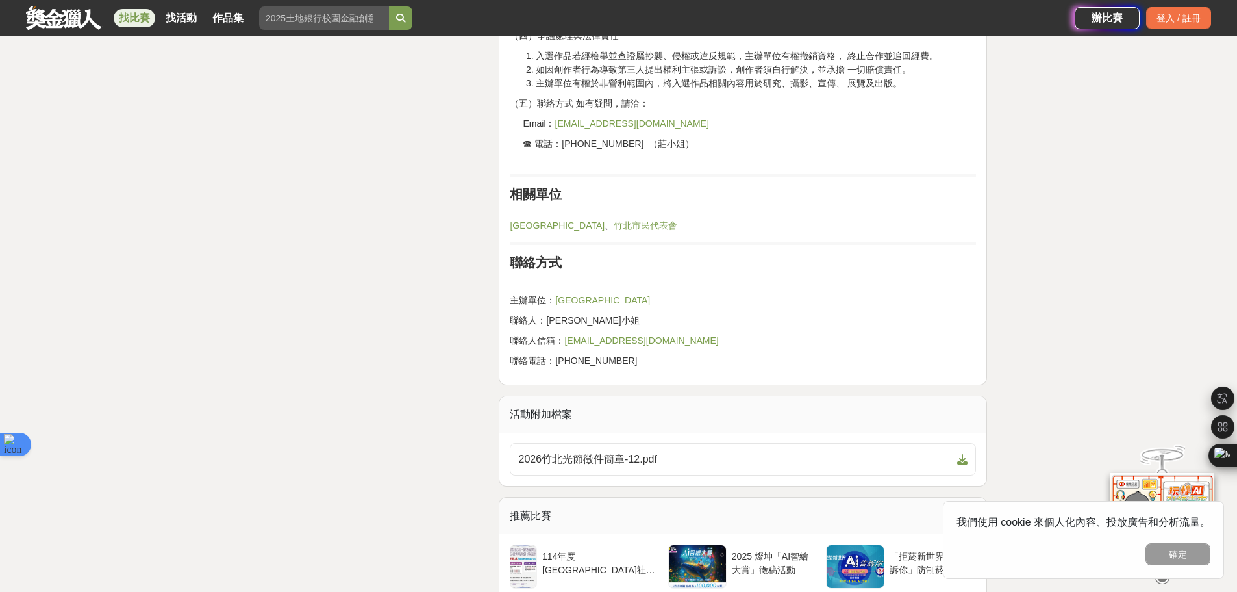
scroll to position [3508, 0]
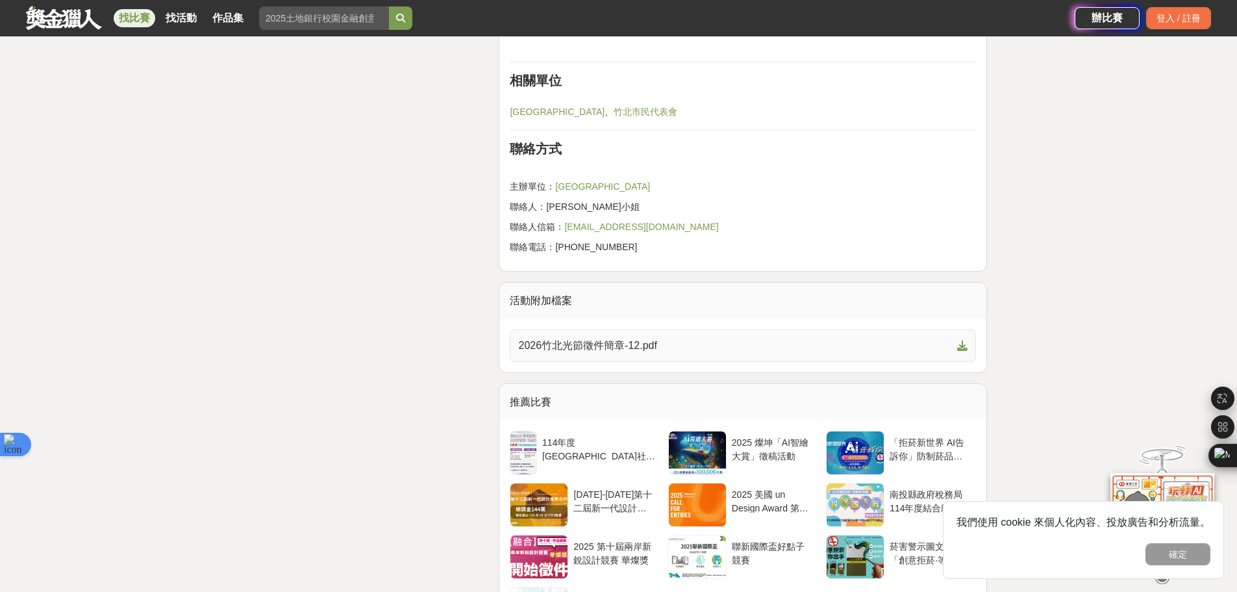
click at [683, 344] on span "2026竹北光節徵件簡章-12.pdf" at bounding box center [735, 346] width 434 height 16
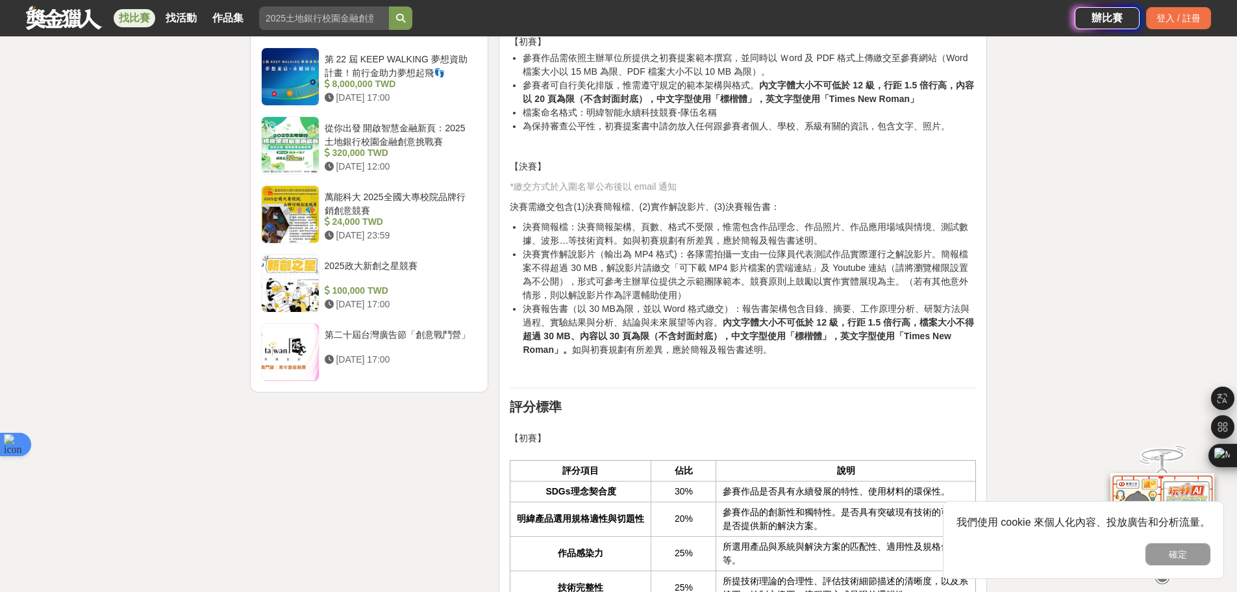
scroll to position [1689, 0]
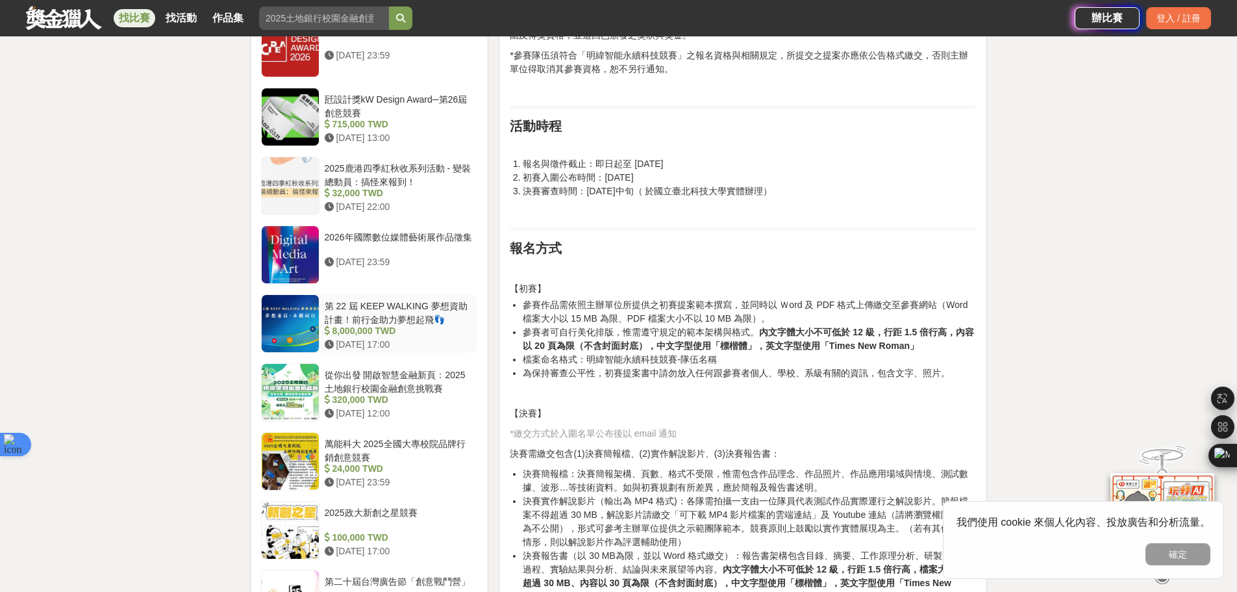
click at [417, 299] on div "第 22 屆 KEEP WALKING 夢想資助計畫！前行金助力夢想起飛👣" at bounding box center [399, 311] width 148 height 25
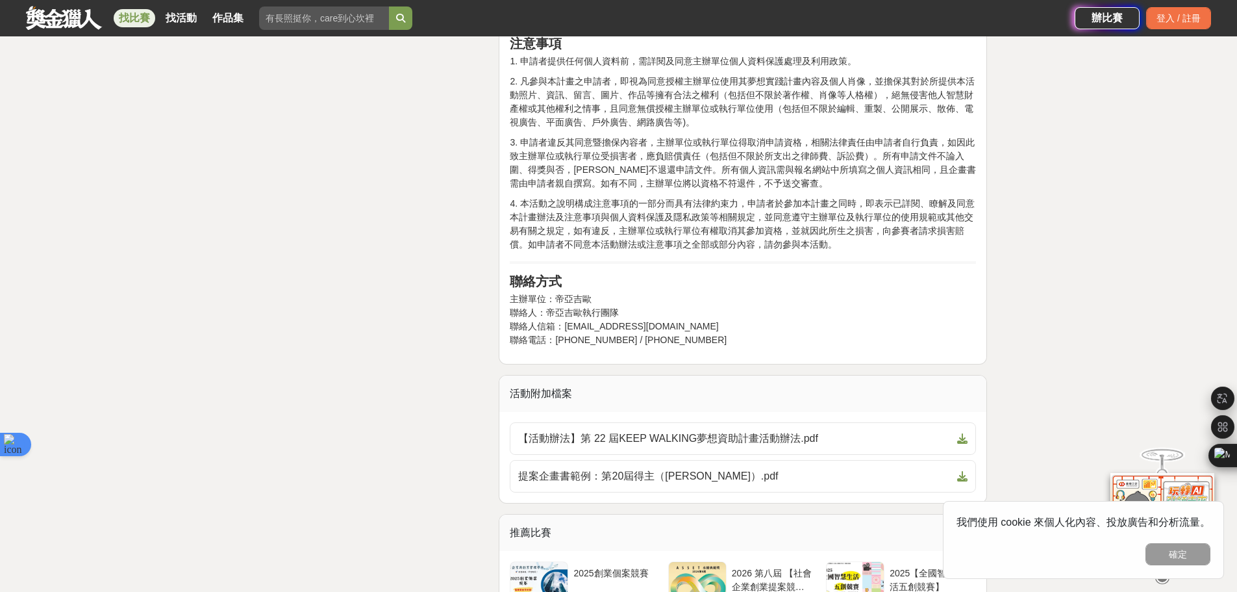
scroll to position [2923, 0]
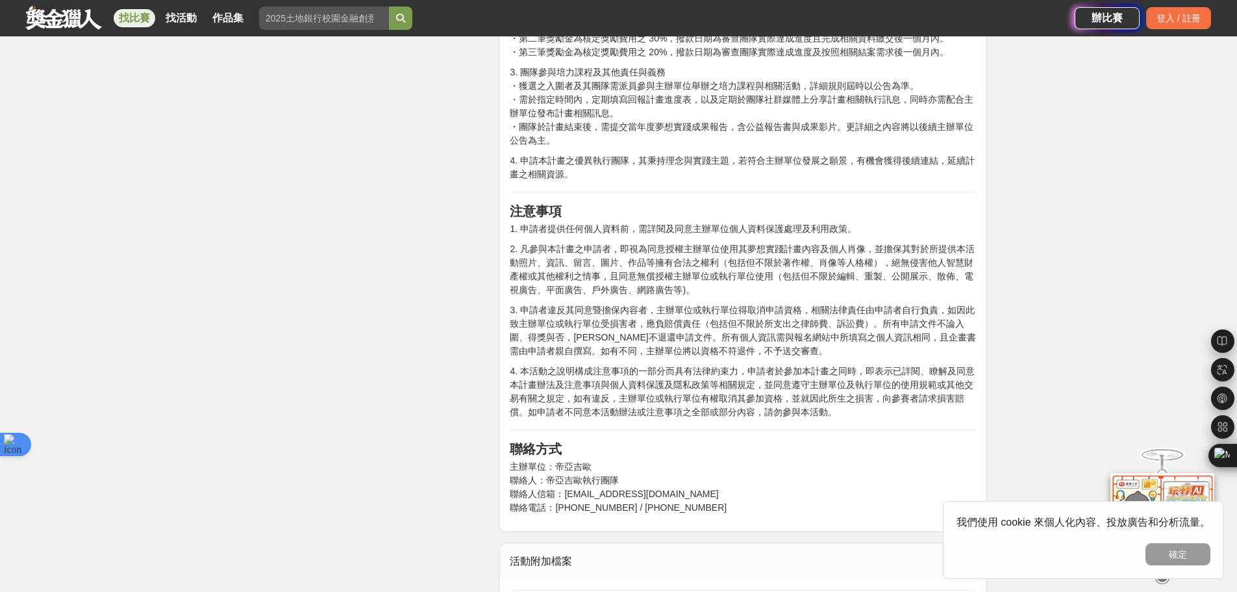
scroll to position [2663, 0]
